Goal: Navigation & Orientation: Find specific page/section

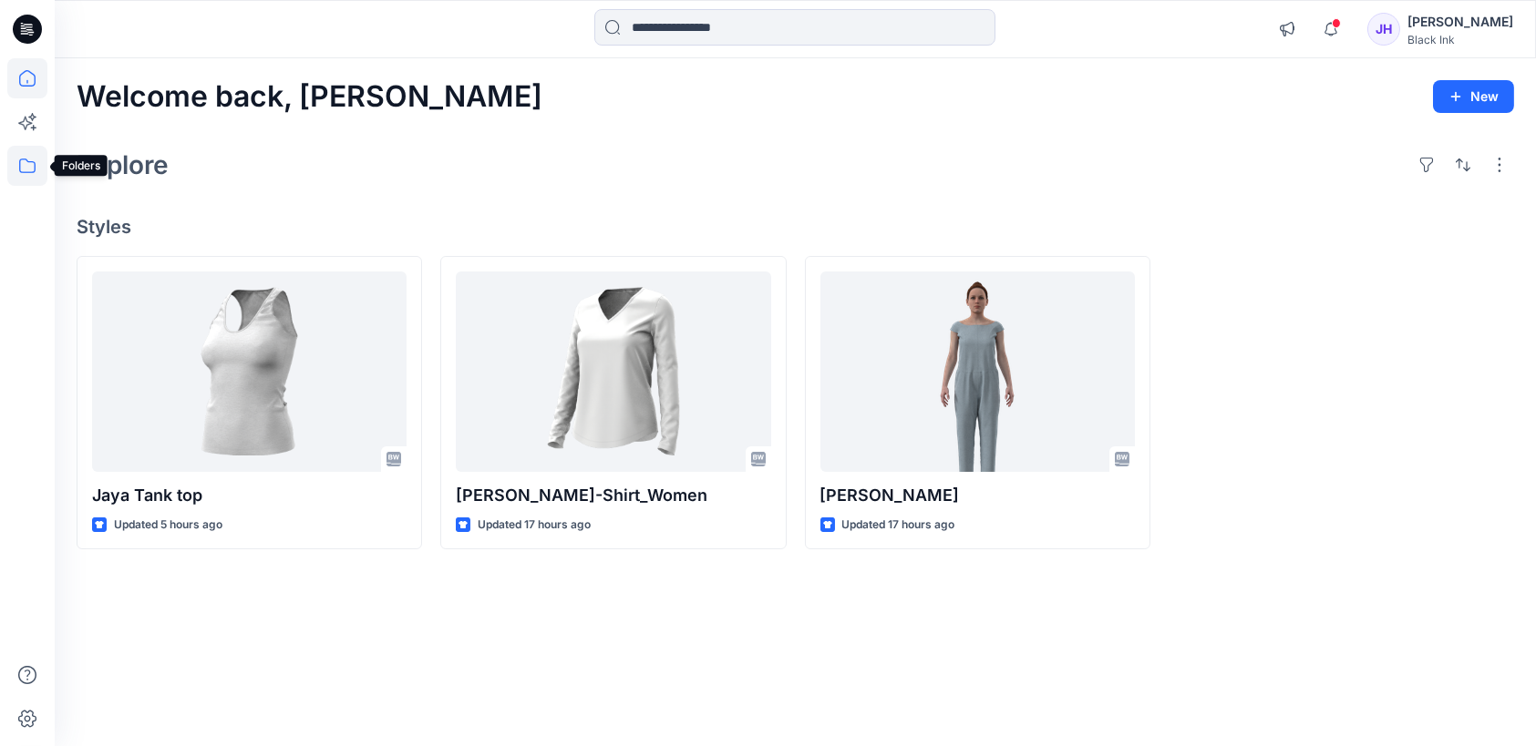
click at [20, 163] on icon at bounding box center [27, 166] width 40 height 40
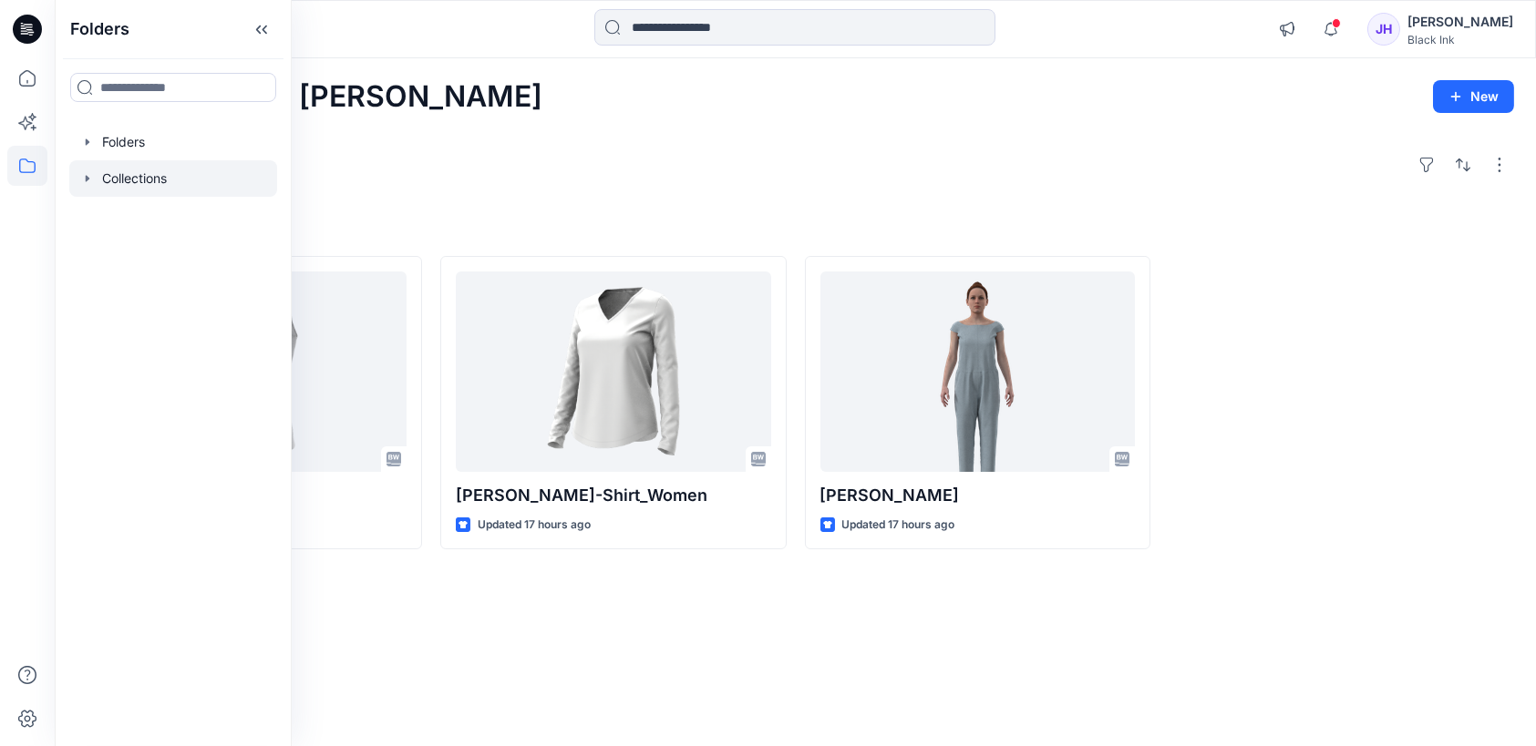
click at [91, 180] on icon "button" at bounding box center [87, 178] width 15 height 15
click at [90, 139] on icon "button" at bounding box center [87, 142] width 15 height 15
click at [153, 288] on p "[PERSON_NAME]" at bounding box center [172, 288] width 105 height 22
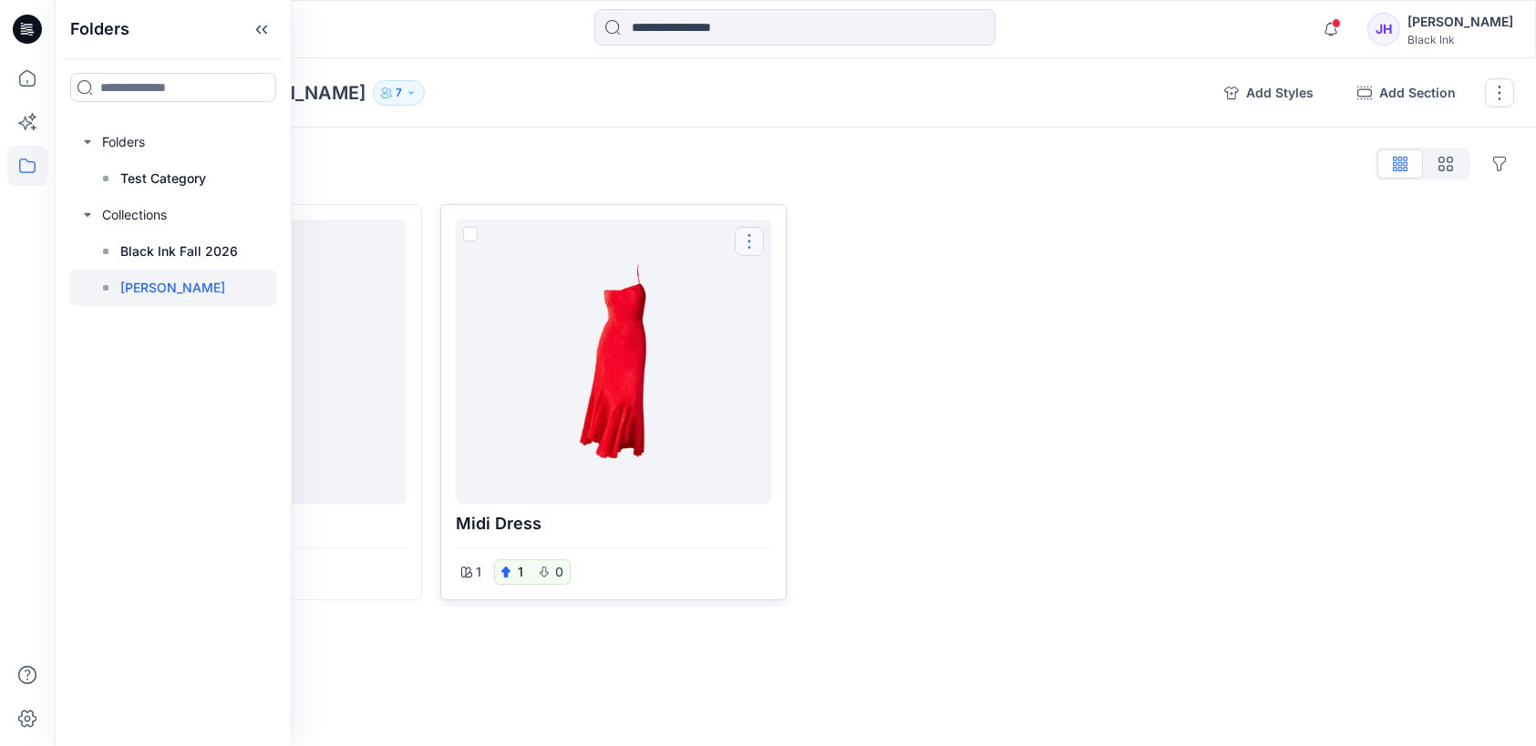
click at [746, 243] on button "Options" at bounding box center [749, 241] width 29 height 29
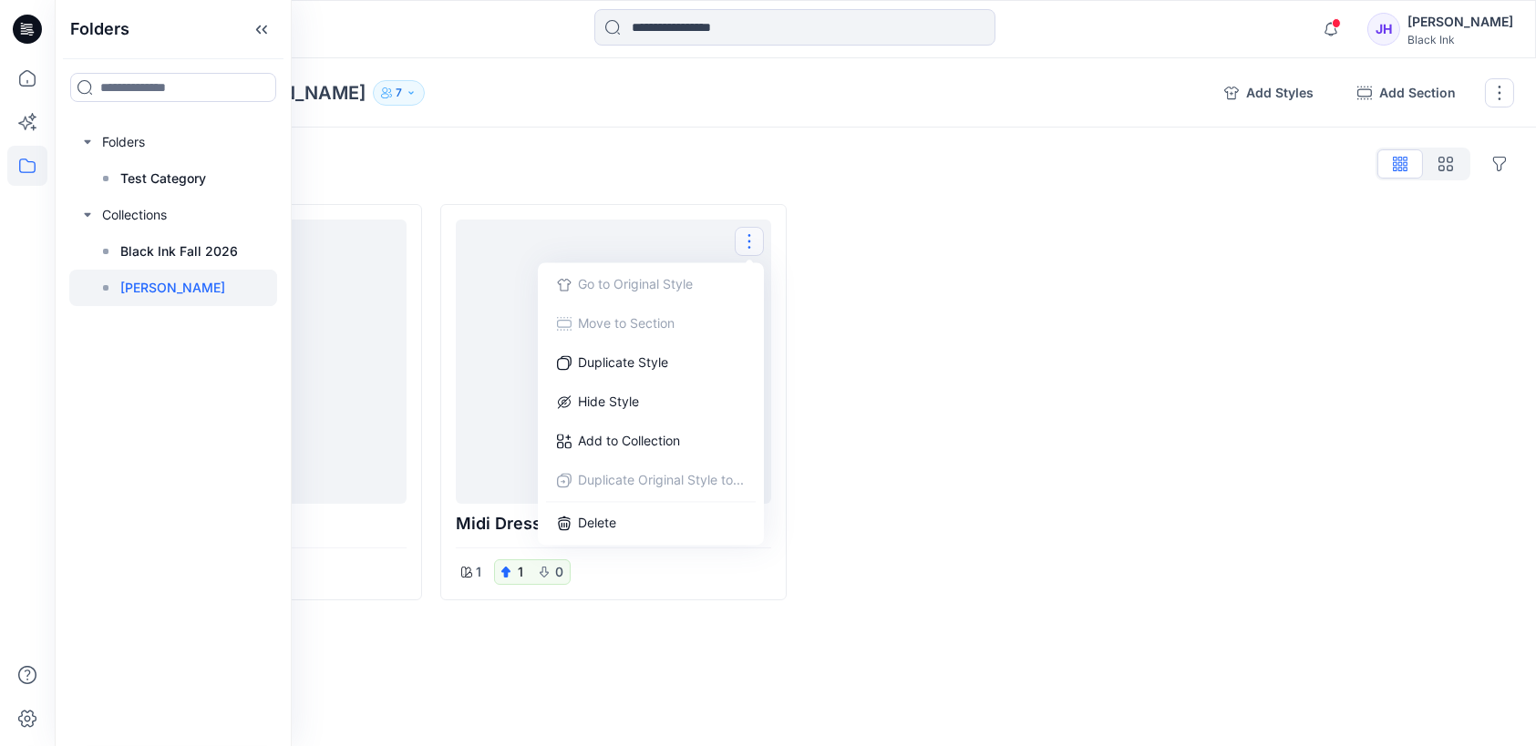
click at [984, 300] on div at bounding box center [977, 402] width 345 height 396
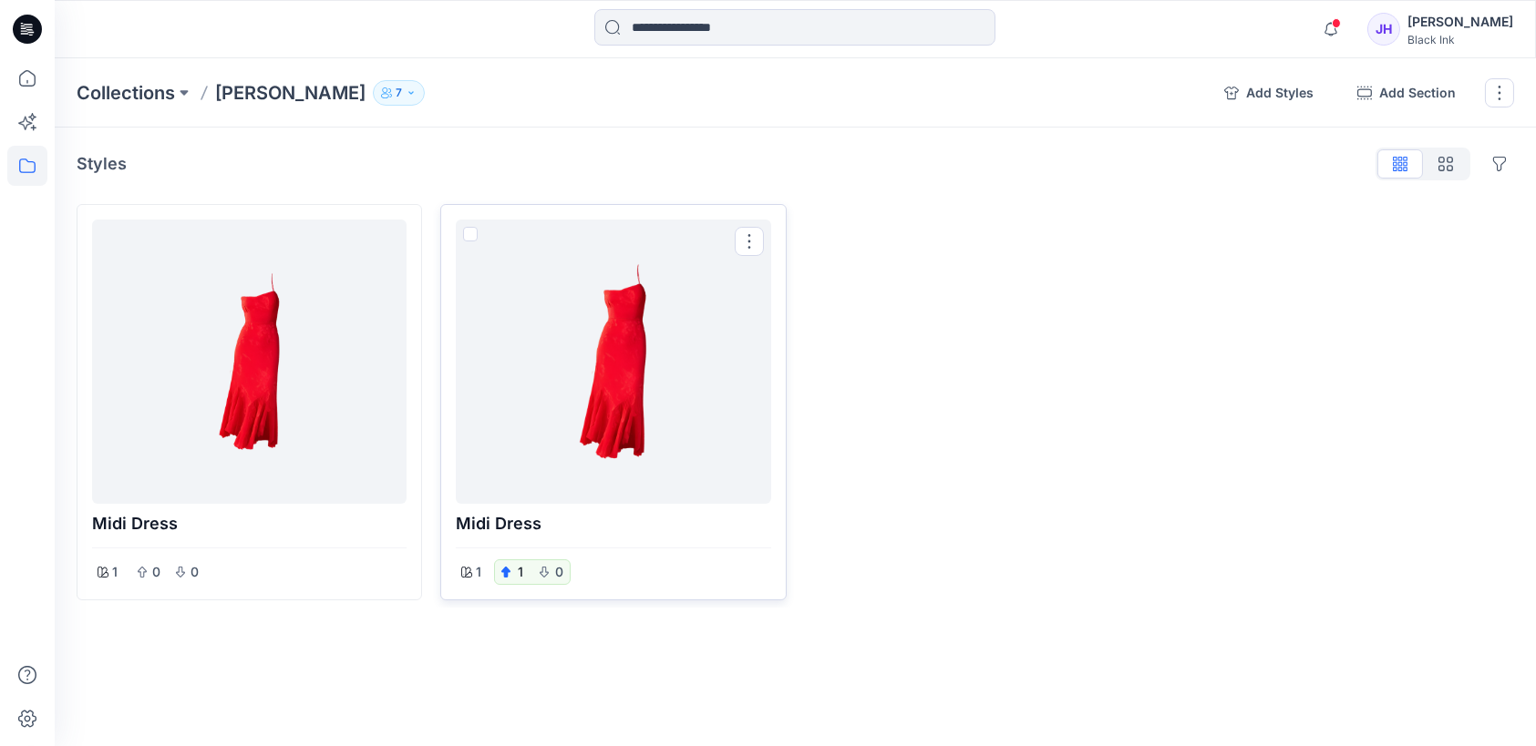
click at [701, 329] on div at bounding box center [613, 362] width 300 height 270
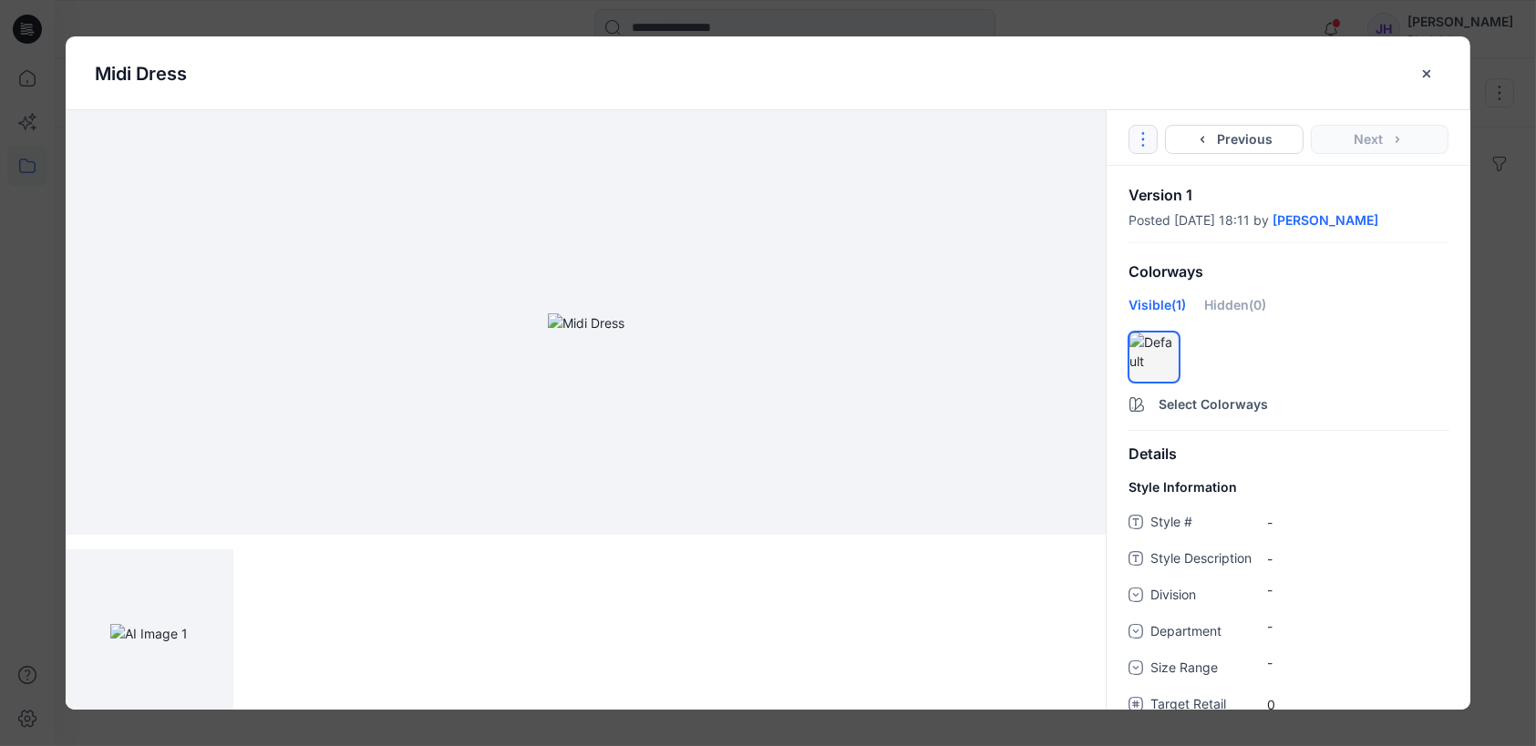
click at [1141, 139] on icon "Options" at bounding box center [1143, 139] width 15 height 15
click at [1272, 524] on \ "-" at bounding box center [1357, 522] width 181 height 19
click at [1430, 67] on icon "close-btn" at bounding box center [1426, 74] width 15 height 15
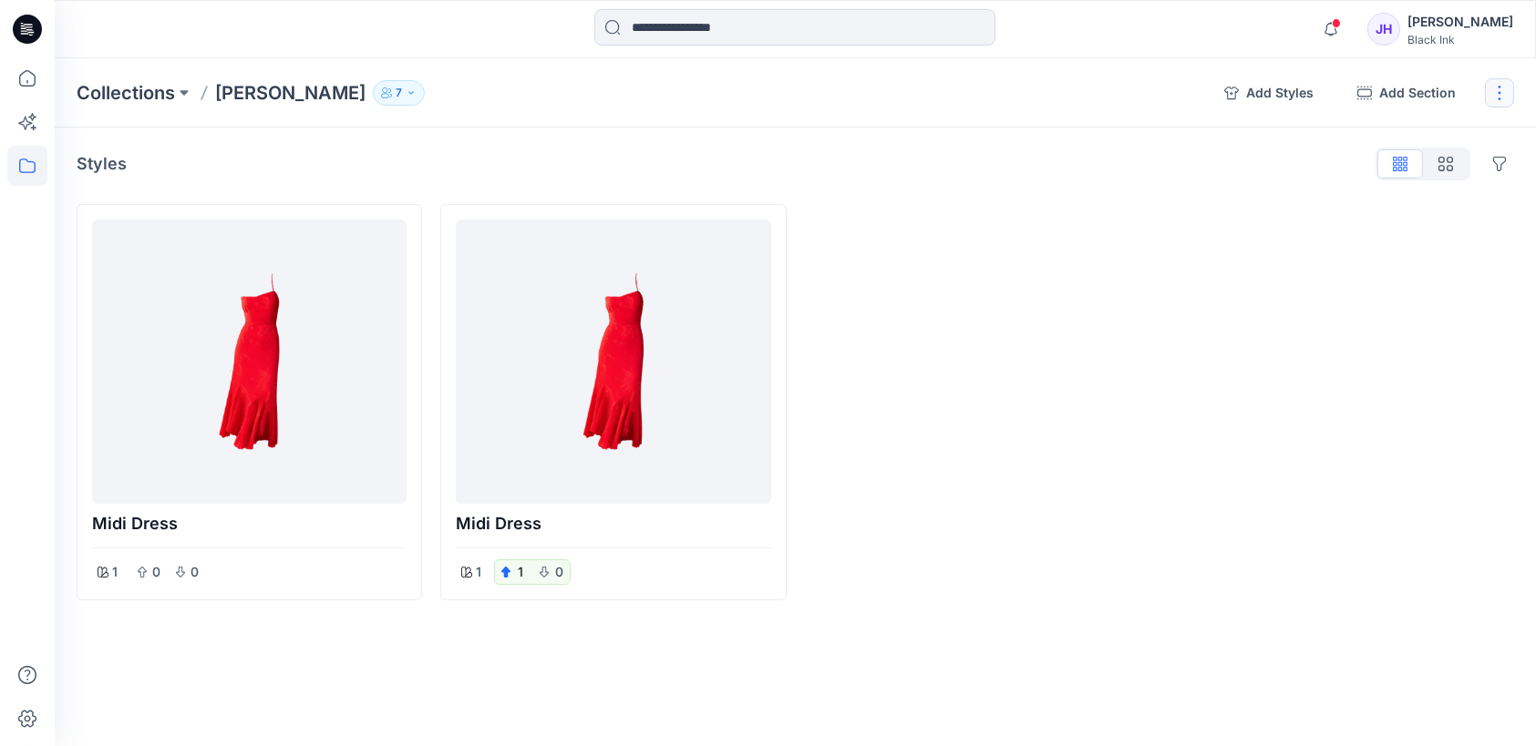
click at [1496, 100] on button "button" at bounding box center [1499, 92] width 29 height 29
click at [962, 375] on div at bounding box center [977, 402] width 345 height 396
click at [560, 374] on div at bounding box center [613, 362] width 300 height 270
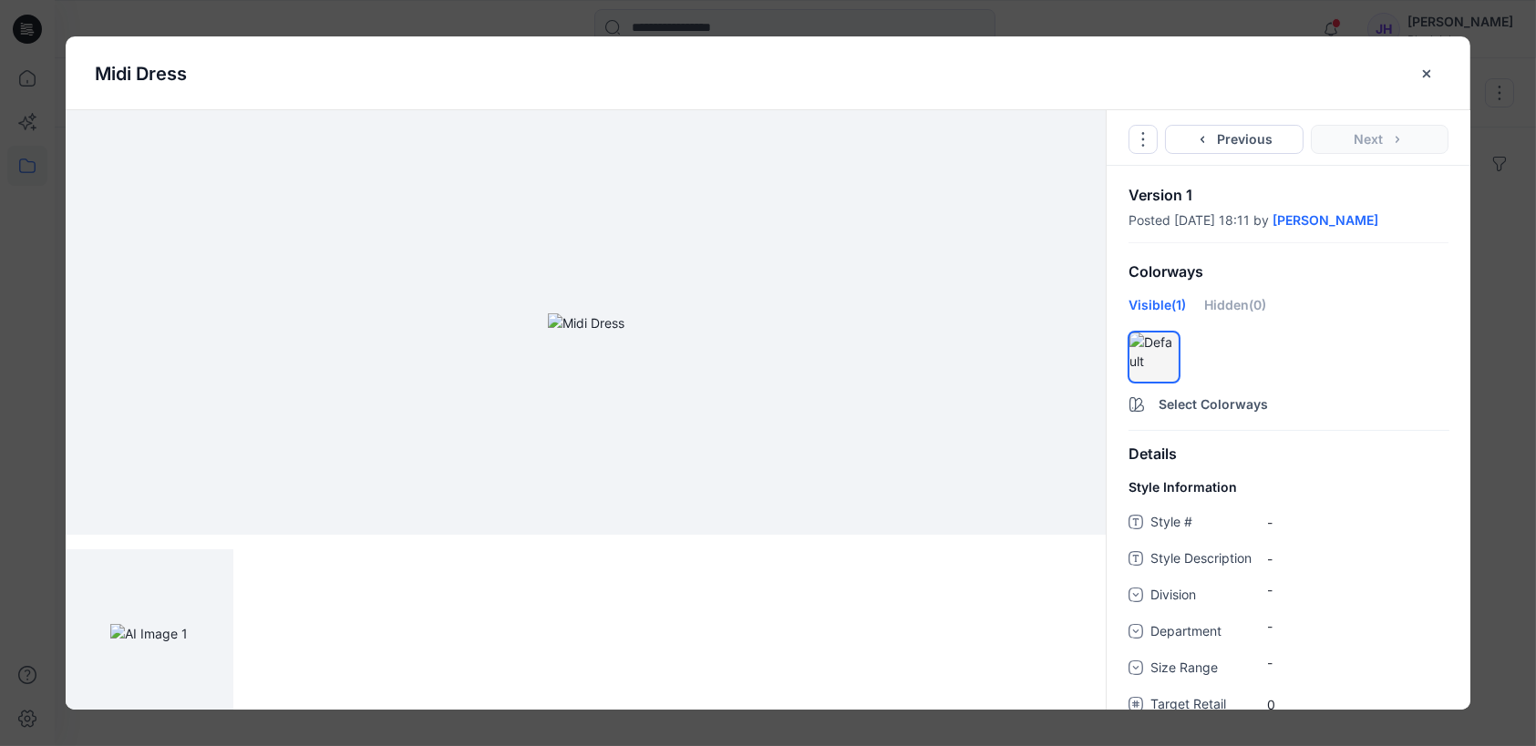
click at [1184, 519] on span "Style #" at bounding box center [1204, 524] width 109 height 26
click at [1139, 140] on icon "Options" at bounding box center [1143, 139] width 15 height 15
click at [624, 314] on img at bounding box center [586, 323] width 77 height 19
click at [1245, 141] on button "Previous" at bounding box center [1234, 139] width 139 height 29
click at [1430, 67] on icon "close-btn" at bounding box center [1426, 74] width 15 height 15
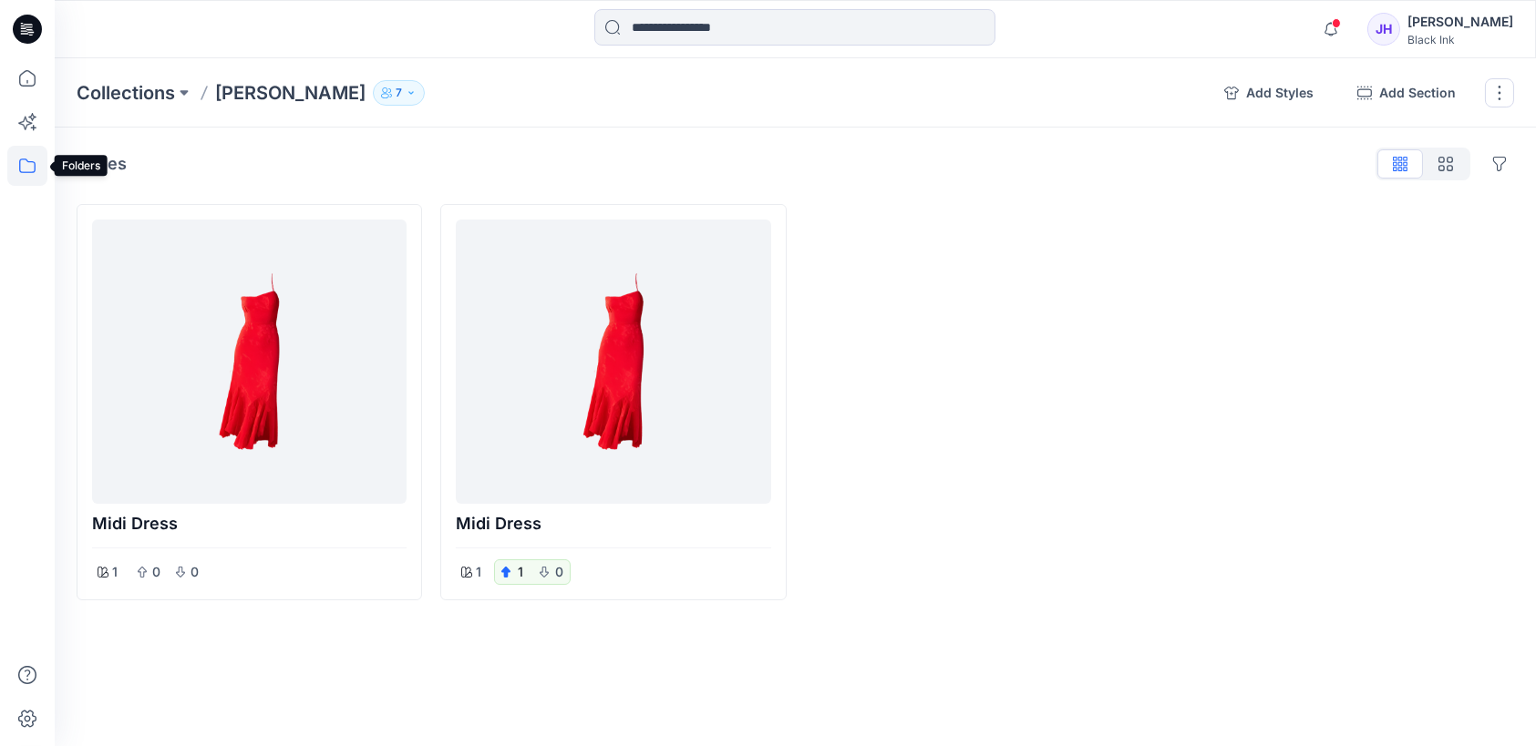
click at [32, 166] on icon at bounding box center [27, 166] width 40 height 40
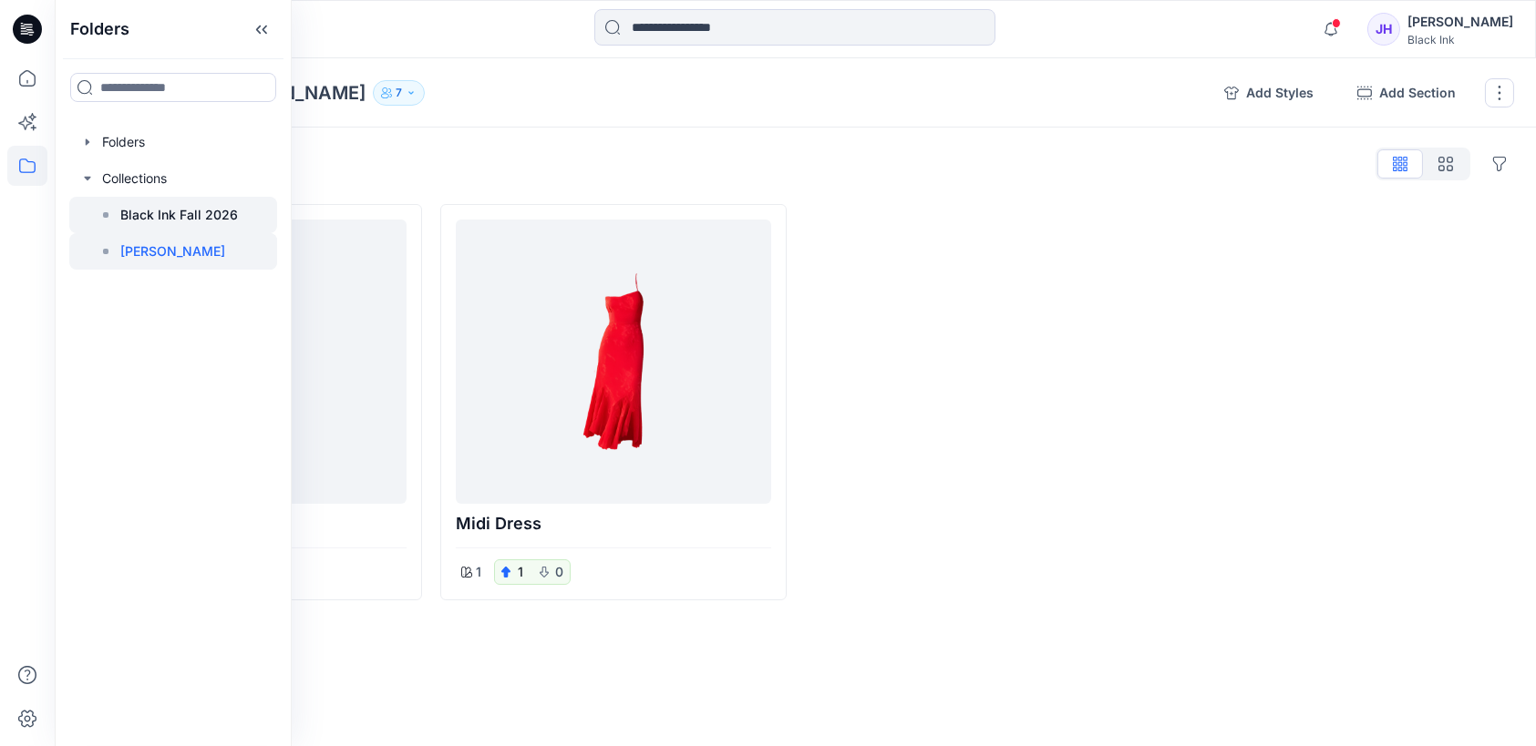
click at [149, 215] on p "Black Ink Fall 2026" at bounding box center [179, 215] width 118 height 22
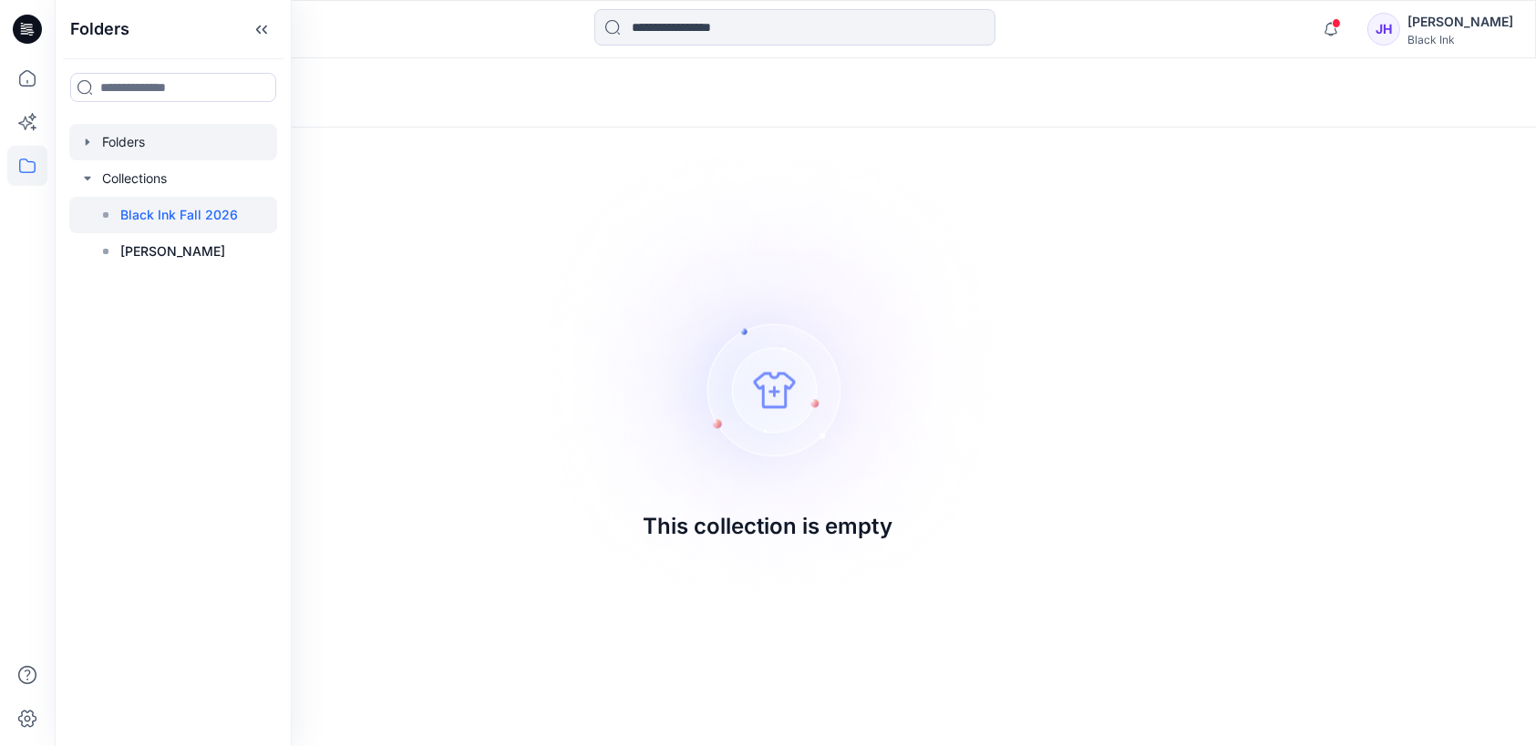
click at [87, 144] on icon "button" at bounding box center [87, 142] width 15 height 15
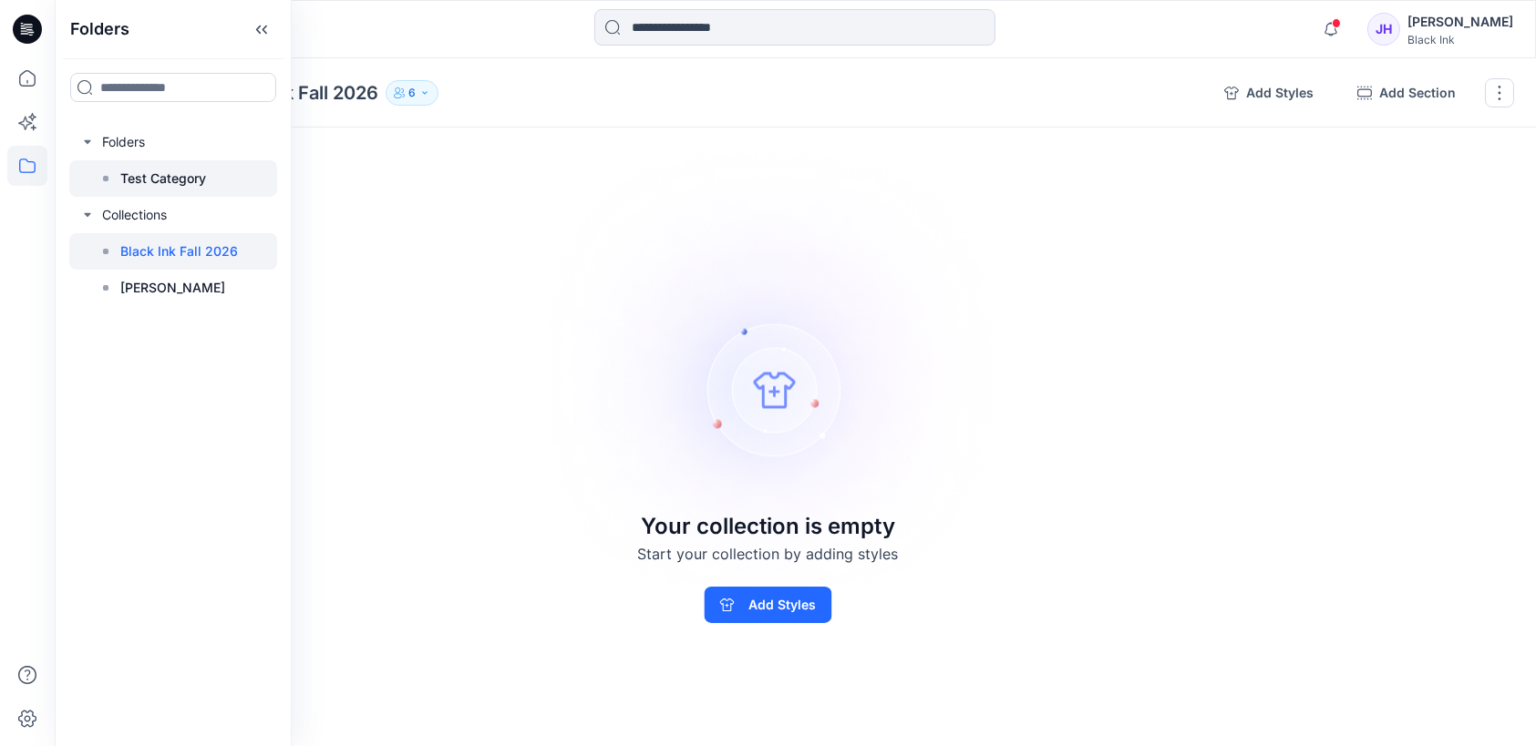
click at [164, 183] on p "Test Category" at bounding box center [163, 179] width 86 height 22
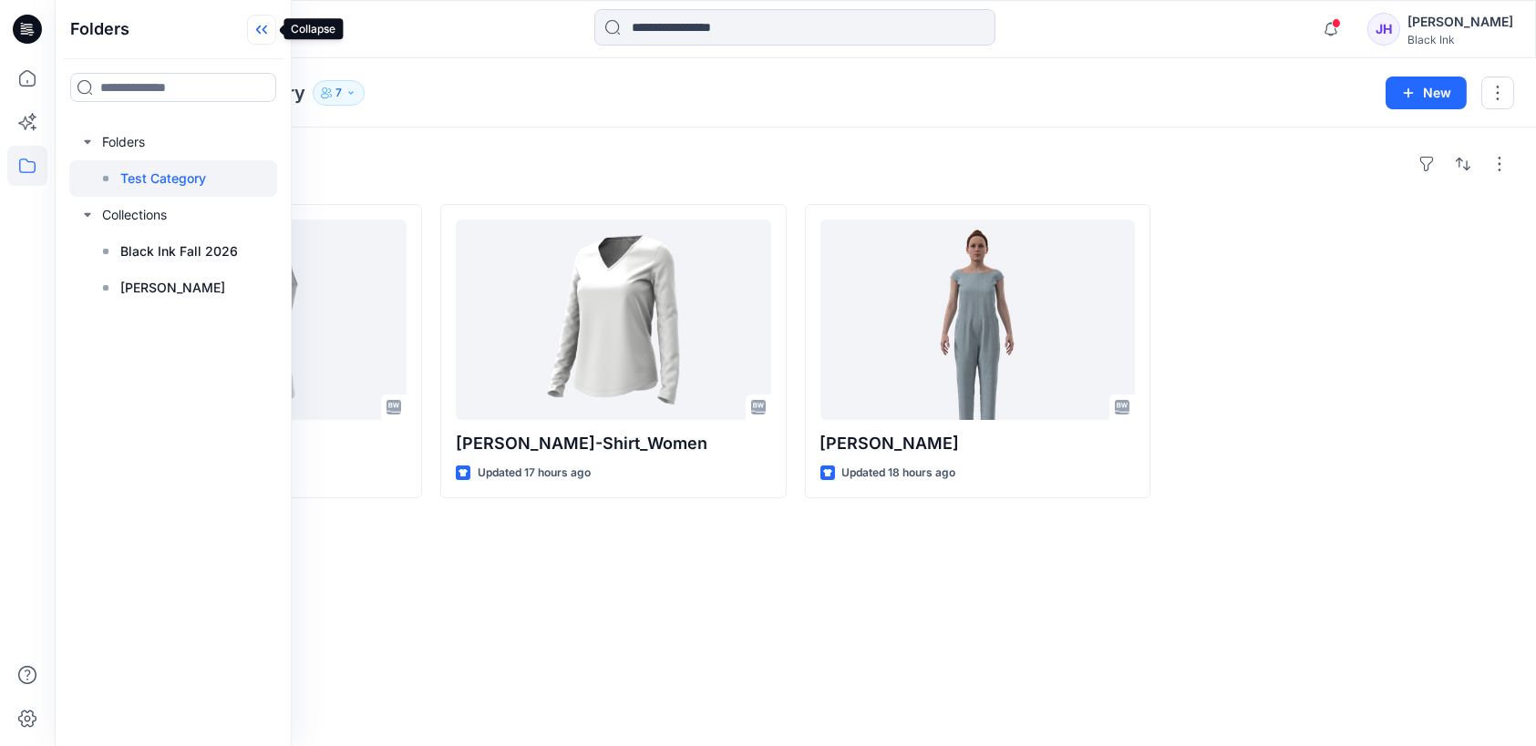
click at [262, 37] on icon at bounding box center [261, 30] width 29 height 30
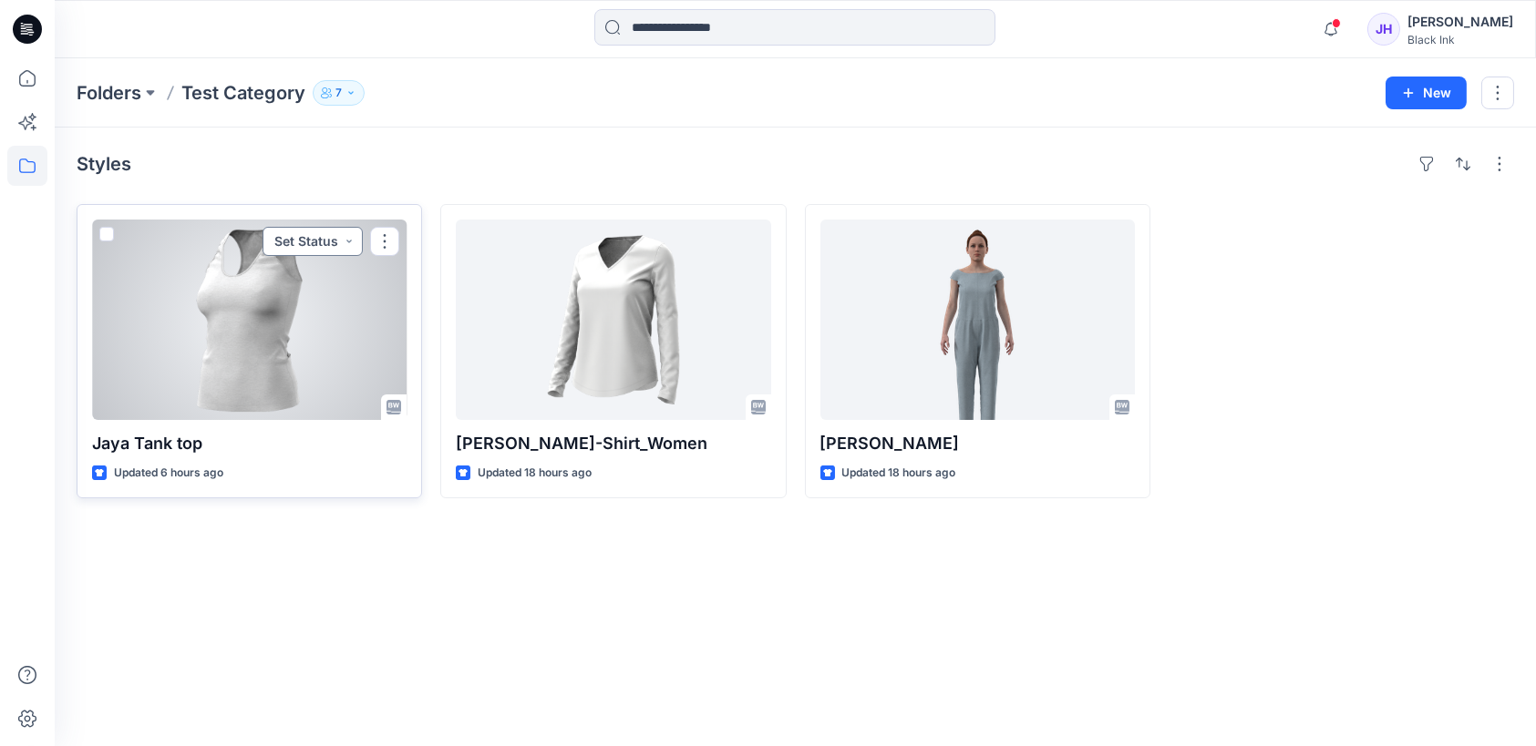
click at [344, 235] on button "Set Status" at bounding box center [312, 241] width 100 height 29
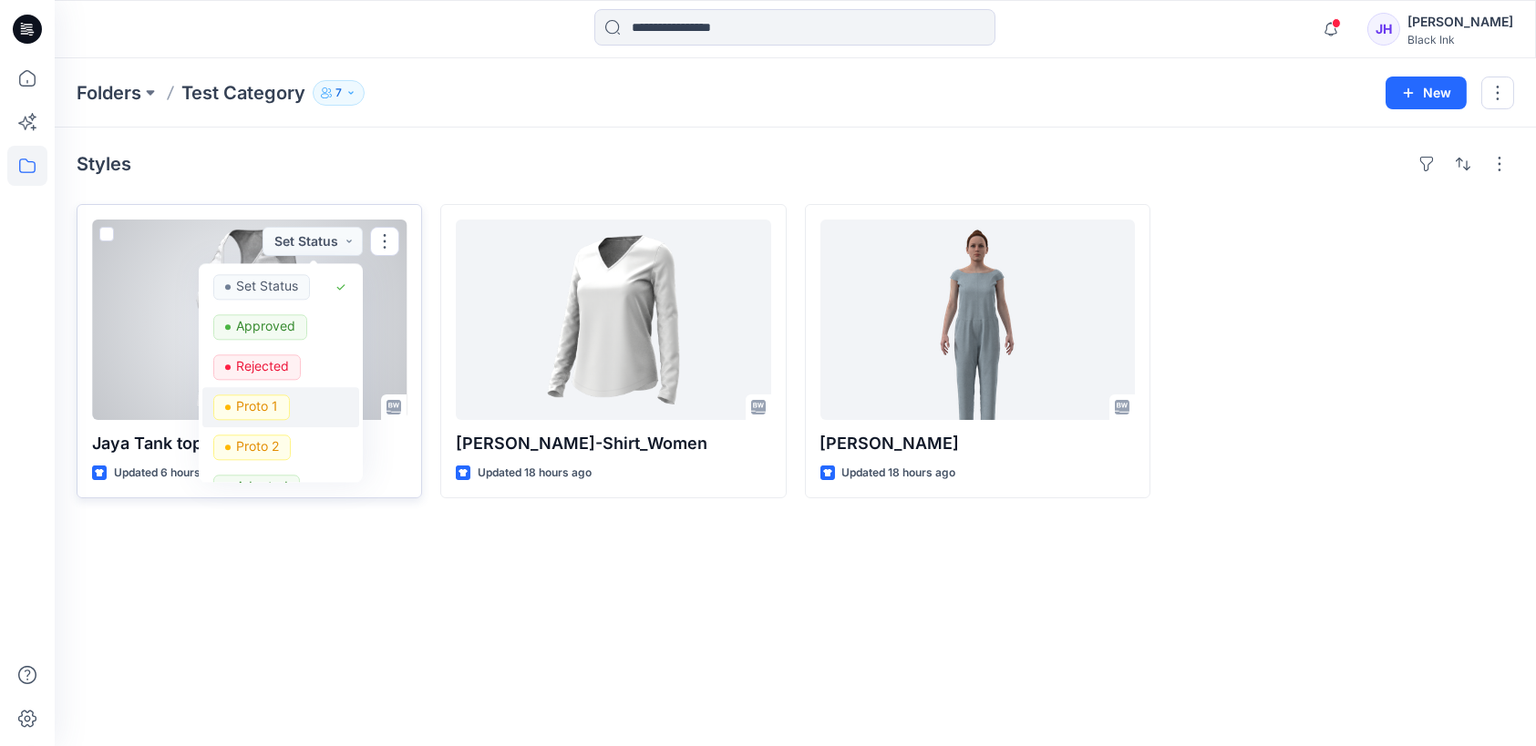
scroll to position [68, 0]
